Goal: Information Seeking & Learning: Learn about a topic

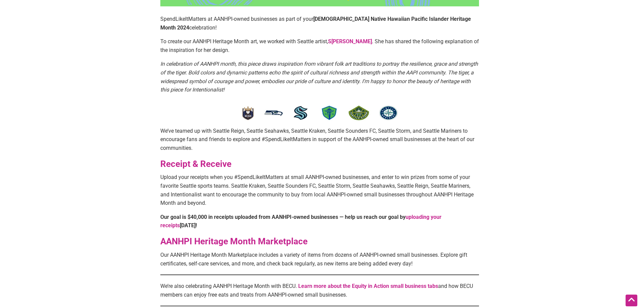
scroll to position [224, 0]
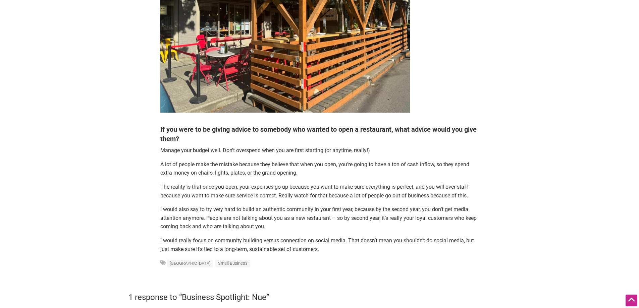
scroll to position [1454, 0]
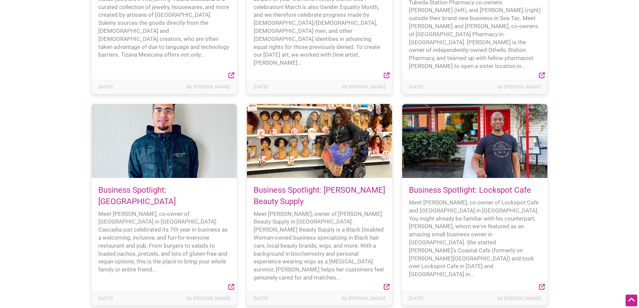
scroll to position [6094, 0]
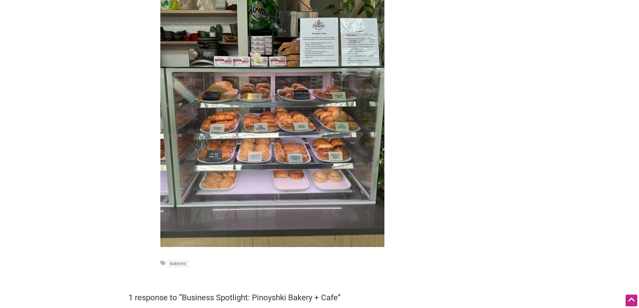
scroll to position [1621, 0]
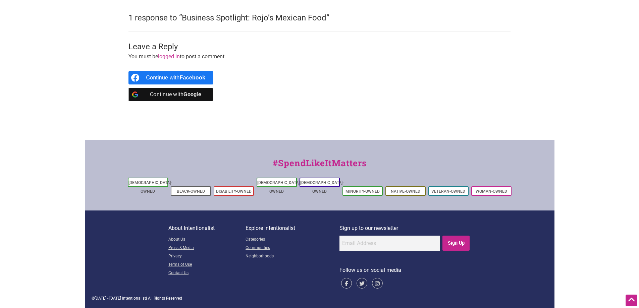
scroll to position [839, 0]
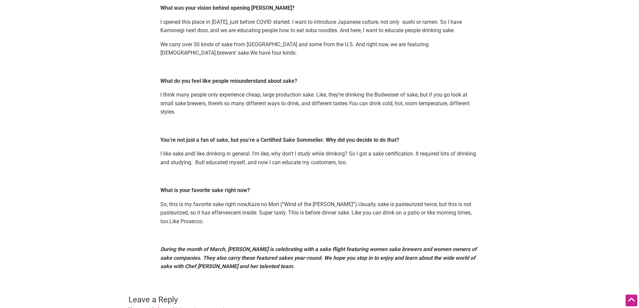
scroll to position [447, 0]
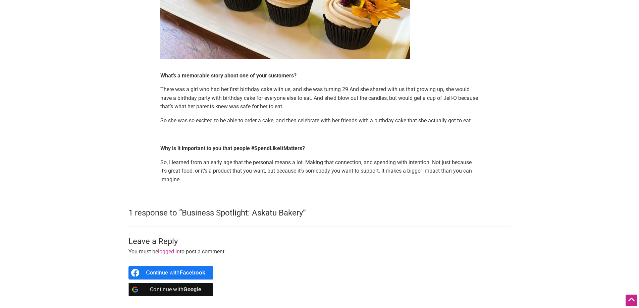
scroll to position [1342, 0]
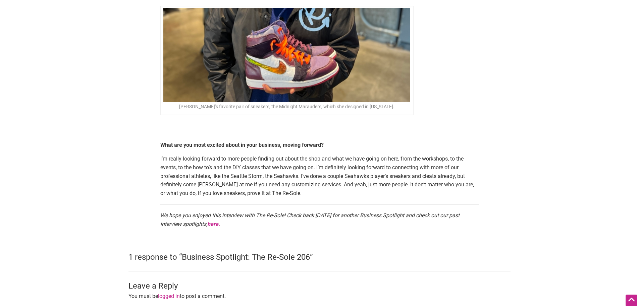
scroll to position [2180, 0]
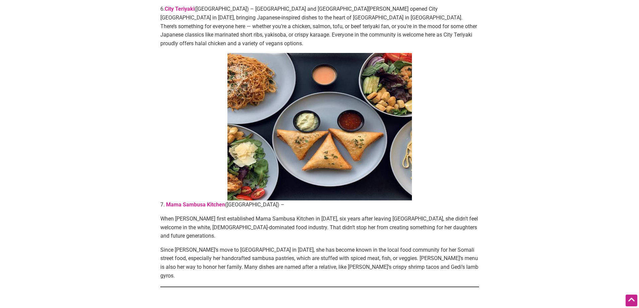
scroll to position [2013, 0]
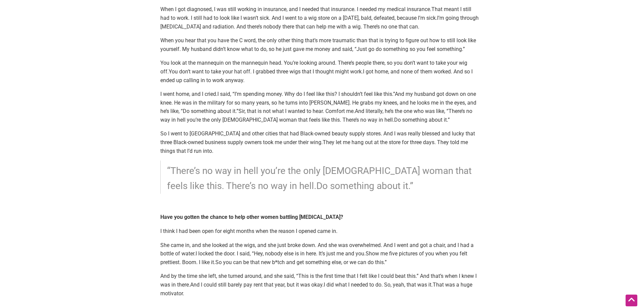
scroll to position [1510, 0]
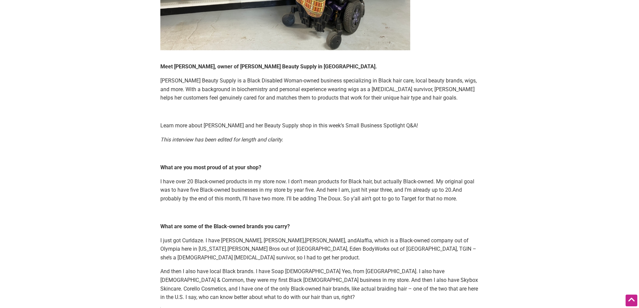
scroll to position [224, 0]
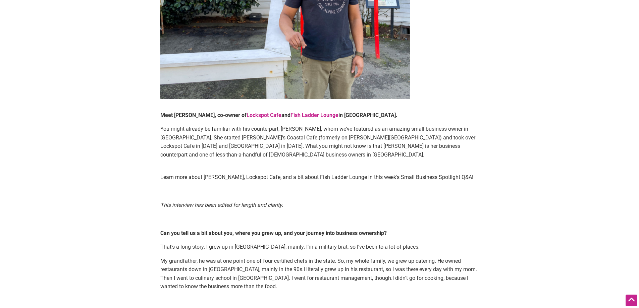
scroll to position [224, 0]
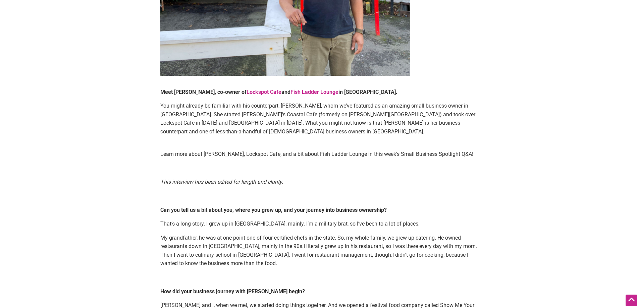
click at [336, 94] on b "Meet [PERSON_NAME], co-owner of Lockspot Cafe and [GEOGRAPHIC_DATA] in [GEOGRAP…" at bounding box center [278, 92] width 237 height 6
click at [320, 117] on p "You might already be familiar with his counterpart, [PERSON_NAME], whom we’ve f…" at bounding box center [319, 123] width 319 height 43
click at [302, 115] on p "You might already be familiar with his counterpart, [PERSON_NAME], whom we’ve f…" at bounding box center [319, 123] width 319 height 43
drag, startPoint x: 158, startPoint y: 102, endPoint x: 308, endPoint y: 105, distance: 150.0
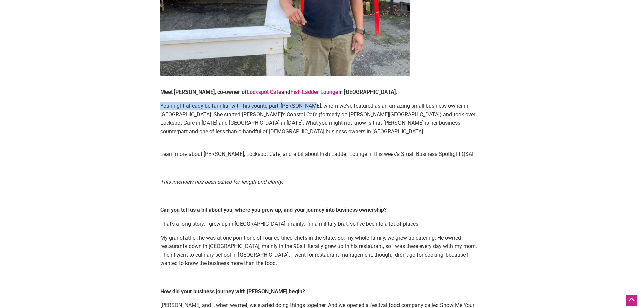
click at [308, 105] on p "You might already be familiar with his counterpart, [PERSON_NAME], whom we’ve f…" at bounding box center [319, 123] width 319 height 43
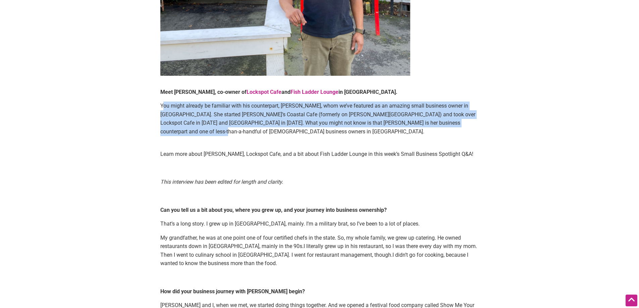
drag, startPoint x: 480, startPoint y: 126, endPoint x: 162, endPoint y: 105, distance: 318.7
click at [173, 105] on p "You might already be familiar with his counterpart, [PERSON_NAME], whom we’ve f…" at bounding box center [319, 123] width 319 height 43
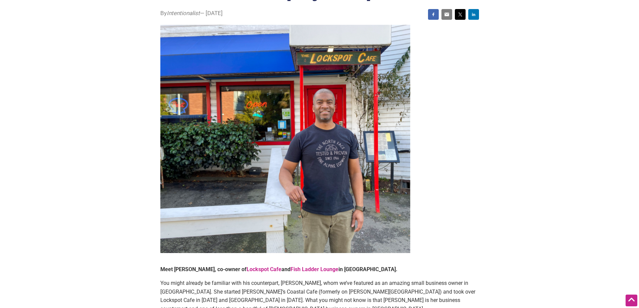
scroll to position [0, 0]
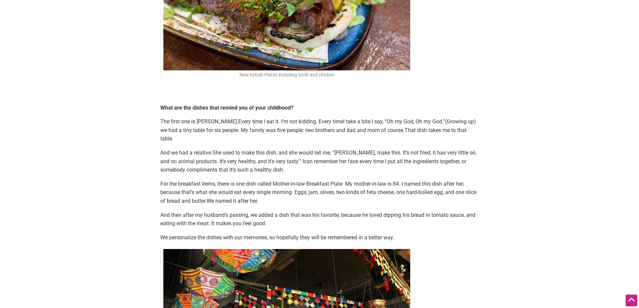
scroll to position [1789, 0]
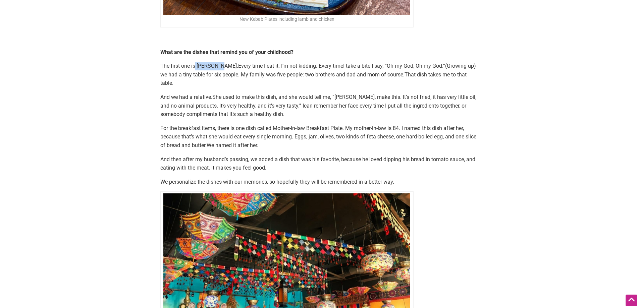
drag, startPoint x: 196, startPoint y: 57, endPoint x: 216, endPoint y: 59, distance: 20.9
click at [216, 63] on span "The first one is Ali Nazik." at bounding box center [199, 66] width 78 height 6
copy span "Ali Nazik"
click at [322, 103] on span "can remember her face every time I put all the ingredients together, or somebod…" at bounding box center [313, 110] width 306 height 15
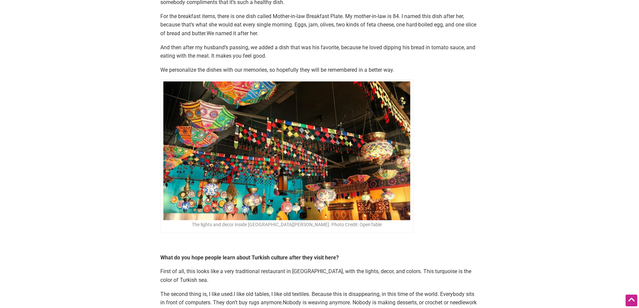
scroll to position [1957, 0]
